Goal: Transaction & Acquisition: Purchase product/service

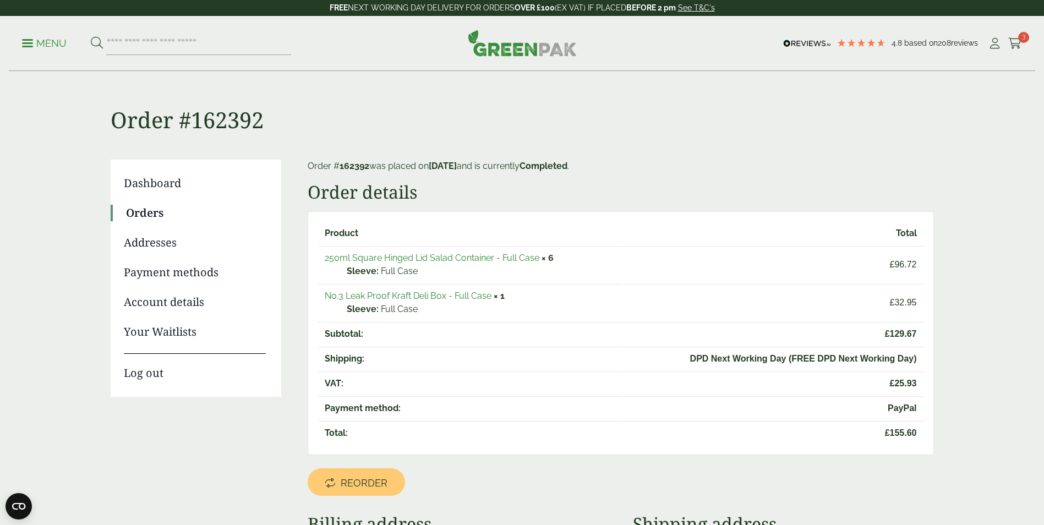
click at [485, 295] on link "No.3 Leak Proof Kraft Deli Box - Full Case" at bounding box center [408, 296] width 167 height 10
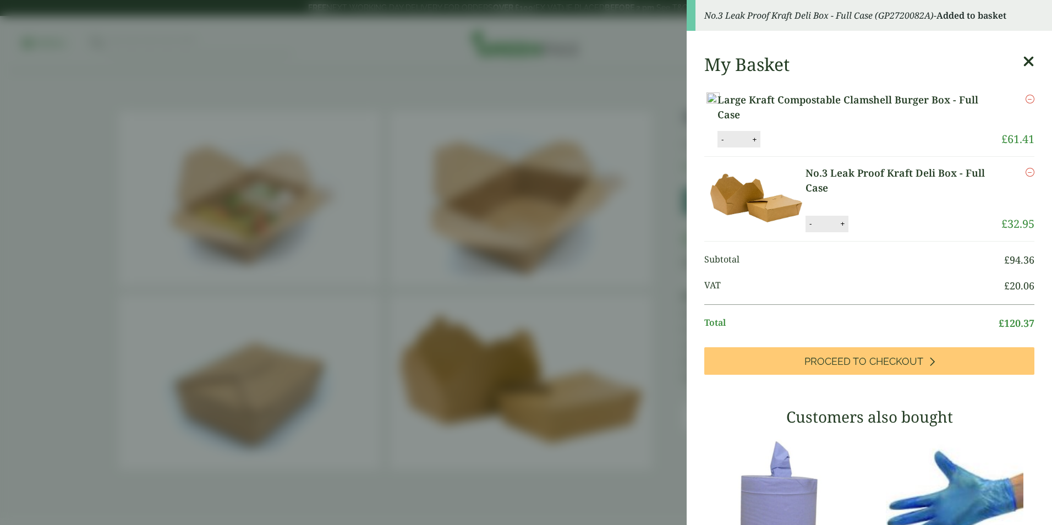
click at [1023, 59] on icon at bounding box center [1029, 61] width 12 height 15
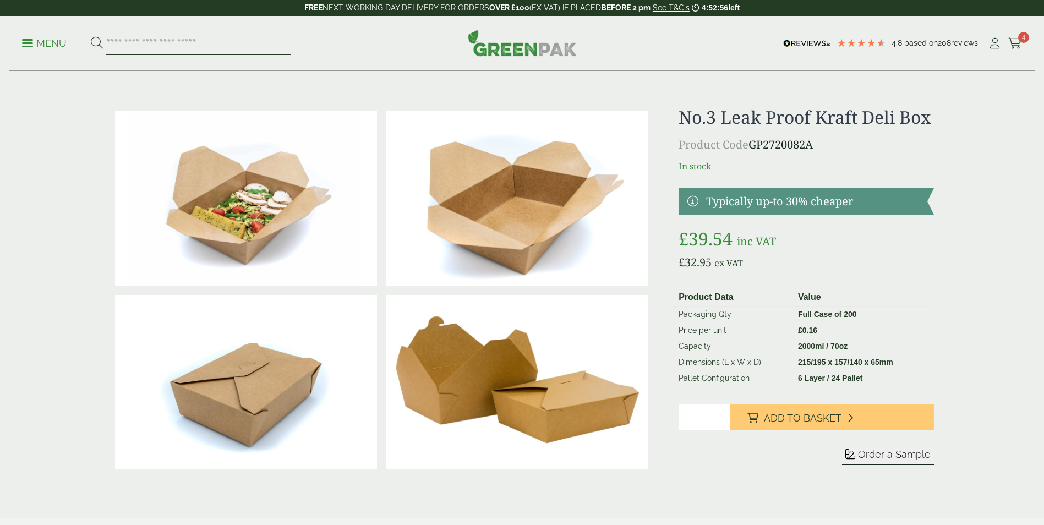
click at [161, 41] on input "search" at bounding box center [198, 43] width 185 height 23
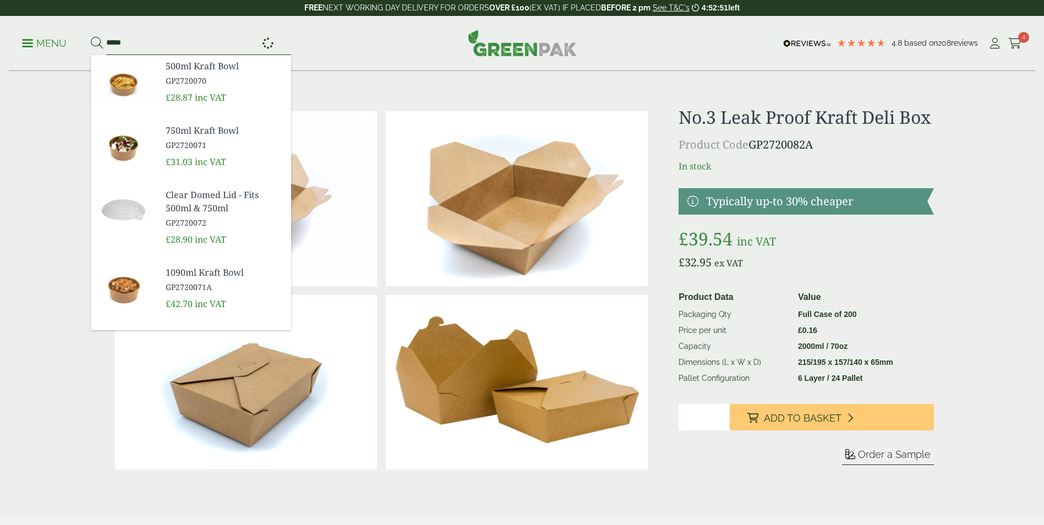
type input "*****"
click at [91, 36] on button at bounding box center [97, 43] width 12 height 14
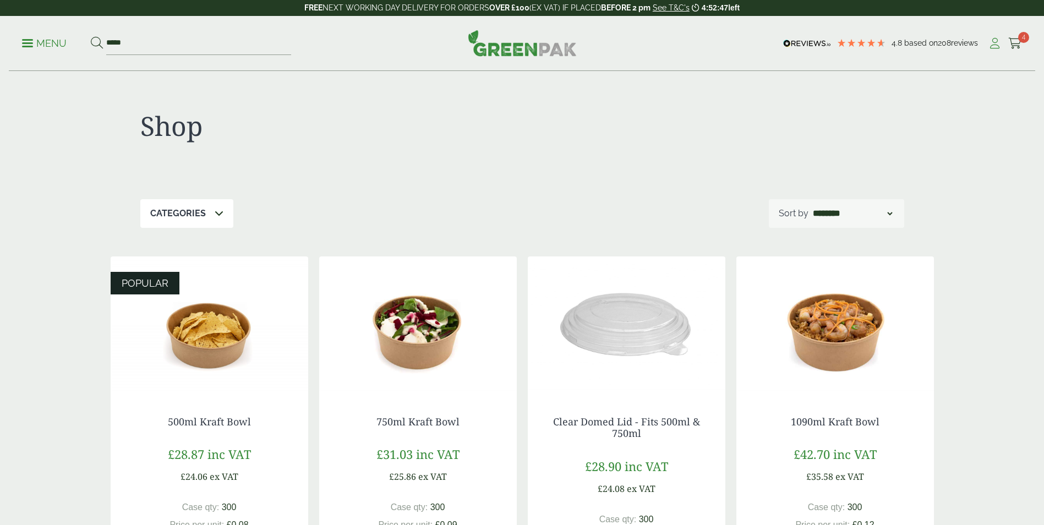
scroll to position [330, 0]
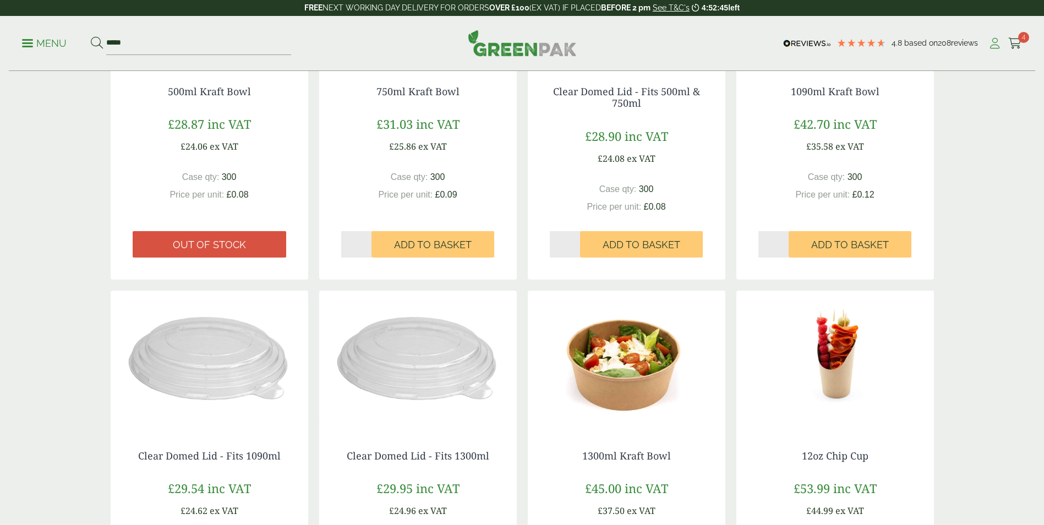
click at [993, 44] on icon at bounding box center [995, 43] width 14 height 11
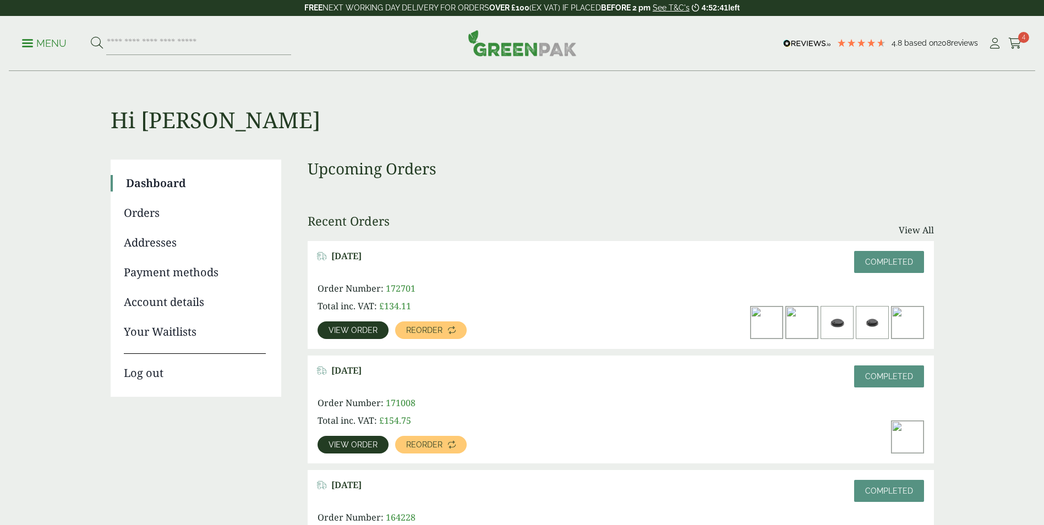
click at [333, 332] on span "View order" at bounding box center [353, 330] width 49 height 8
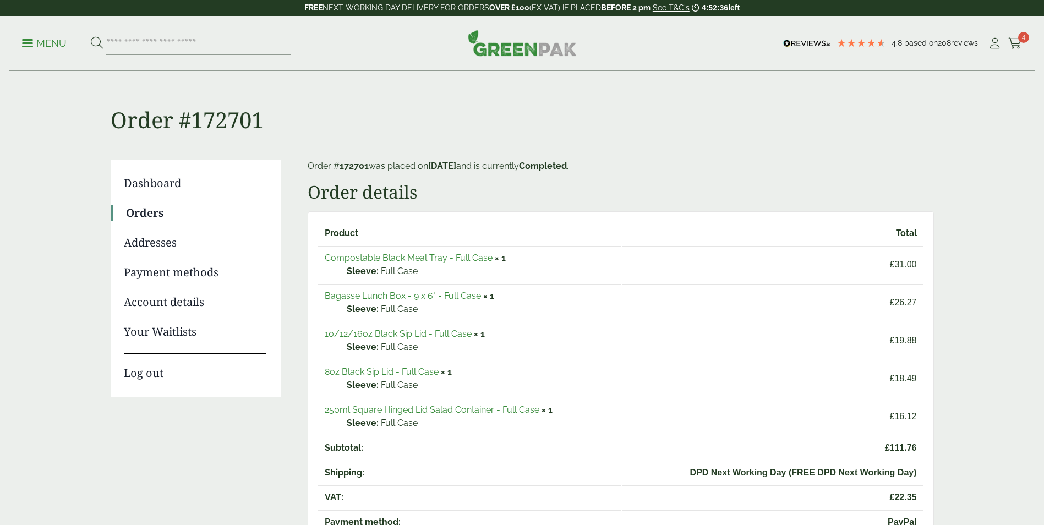
click at [341, 412] on link "250ml Square Hinged Lid Salad Container - Full Case" at bounding box center [432, 409] width 215 height 10
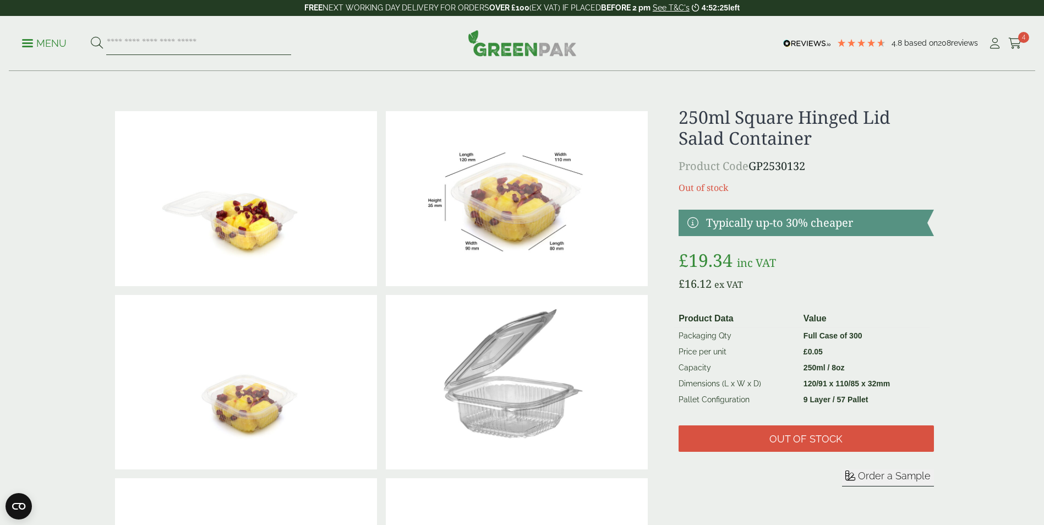
click at [112, 46] on input "search" at bounding box center [198, 43] width 185 height 23
type input "****"
click at [91, 36] on button at bounding box center [97, 43] width 12 height 14
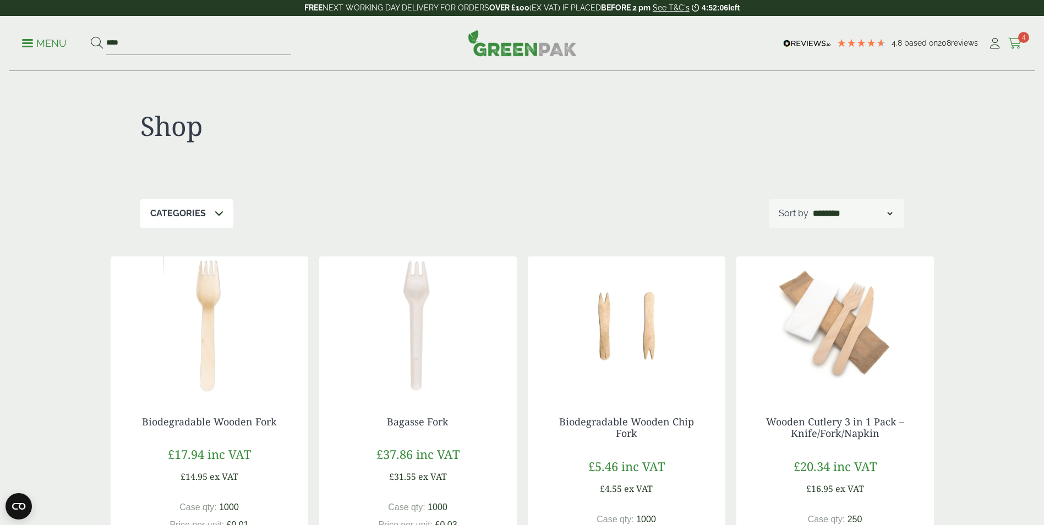
click at [1014, 42] on icon at bounding box center [1015, 43] width 14 height 11
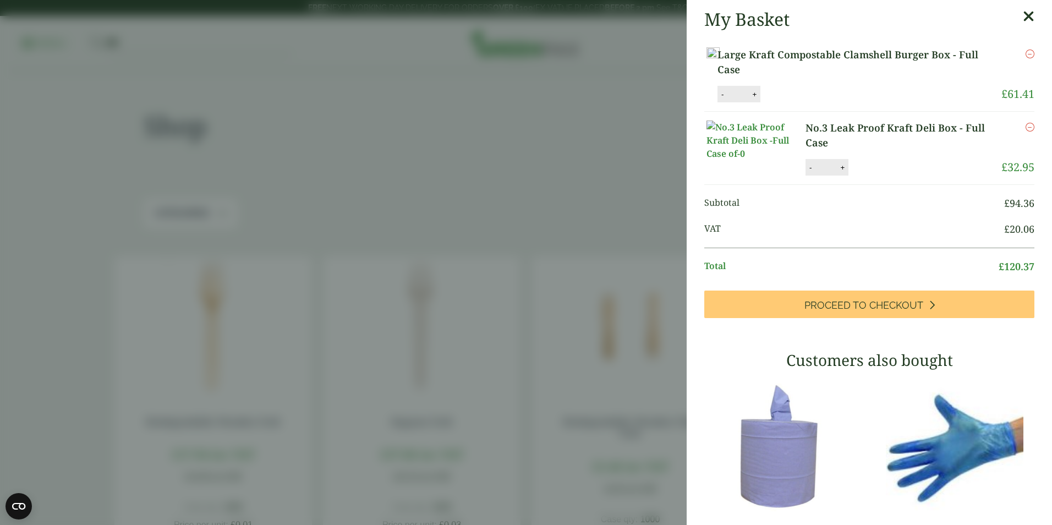
click at [1023, 16] on icon at bounding box center [1029, 16] width 12 height 15
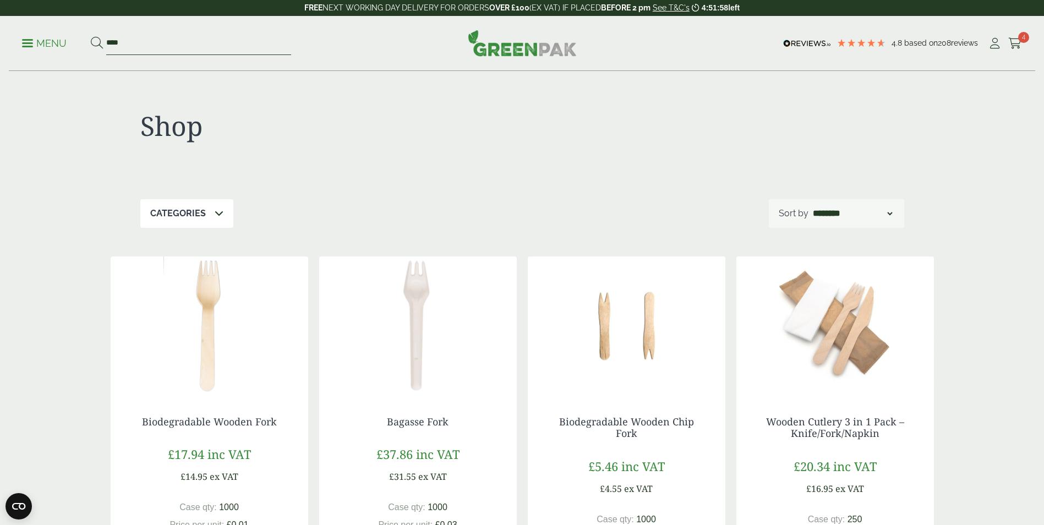
click at [160, 43] on input "****" at bounding box center [198, 43] width 185 height 23
drag, startPoint x: 158, startPoint y: 41, endPoint x: 48, endPoint y: 23, distance: 111.5
click at [48, 25] on div "Menu **** 4.8 Based on 208 reviews Cart" at bounding box center [522, 43] width 1026 height 55
type input "***"
click at [91, 36] on button at bounding box center [97, 43] width 12 height 14
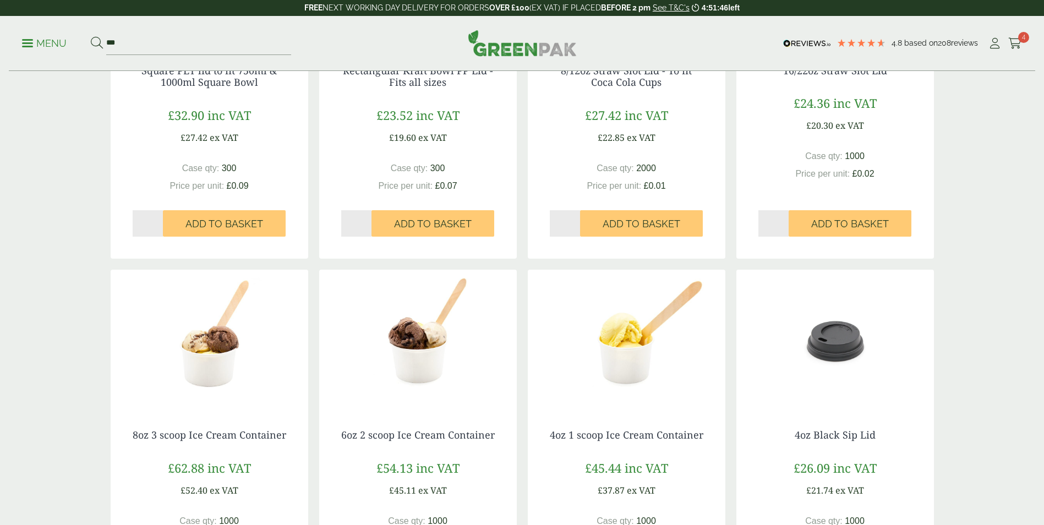
scroll to position [935, 0]
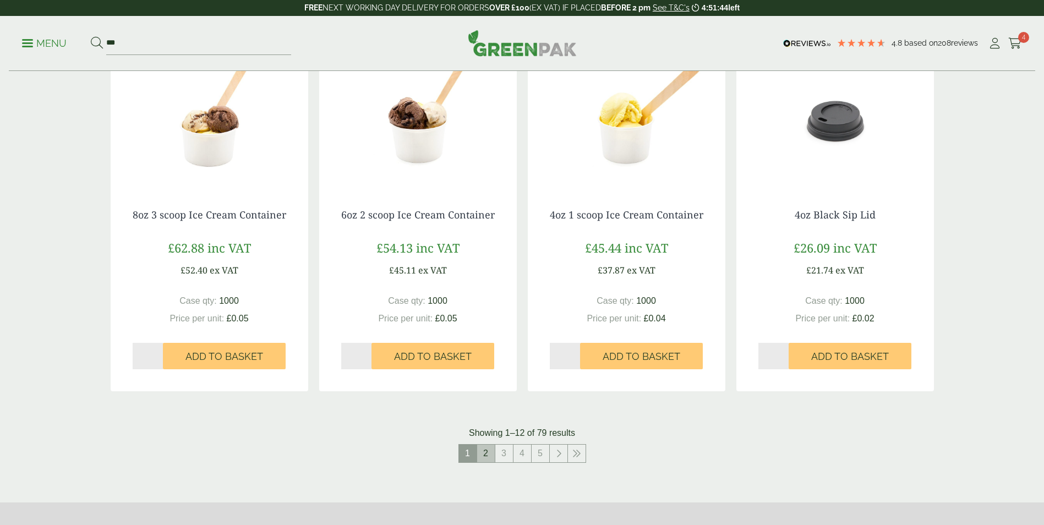
click at [484, 455] on link "2" at bounding box center [486, 454] width 18 height 18
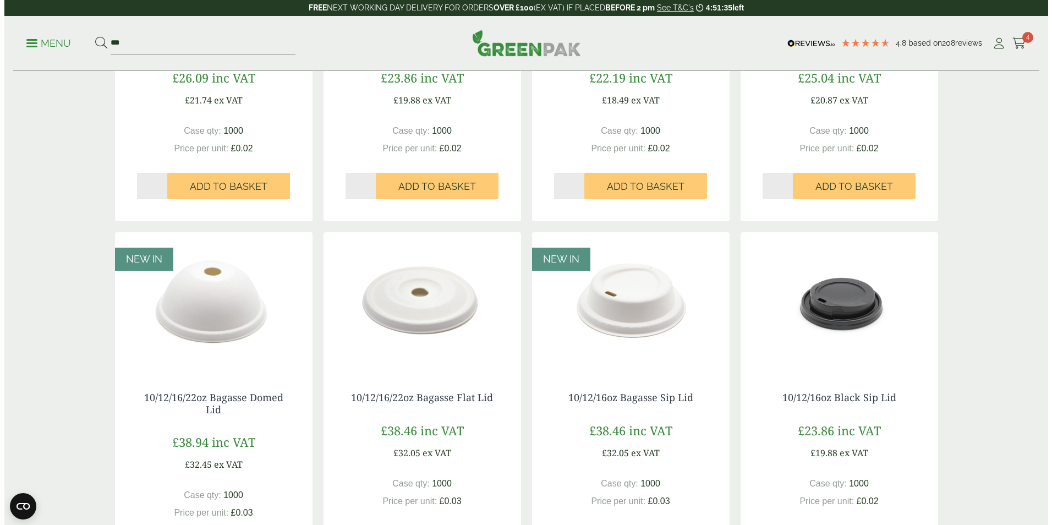
scroll to position [385, 0]
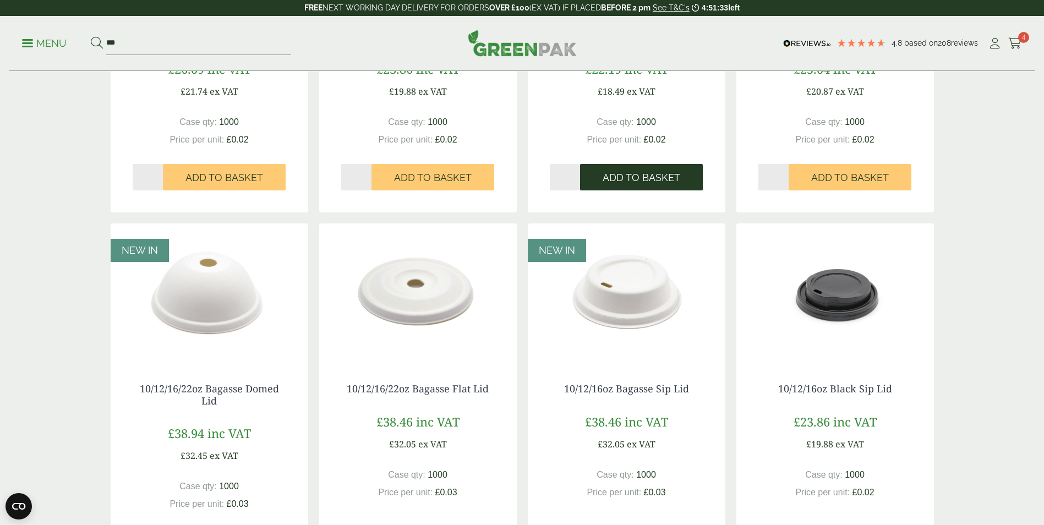
click at [649, 182] on span "Add to Basket" at bounding box center [642, 178] width 78 height 12
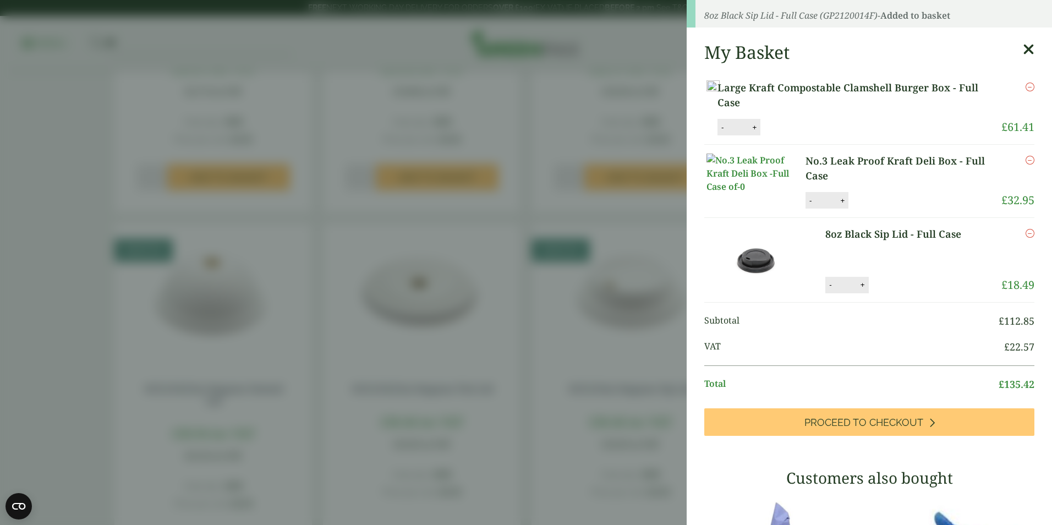
click at [834, 455] on div "My Basket Large Kraft Compostable Clamshell Burger Box - Full Case Large Kraft …" at bounding box center [869, 445] width 365 height 824
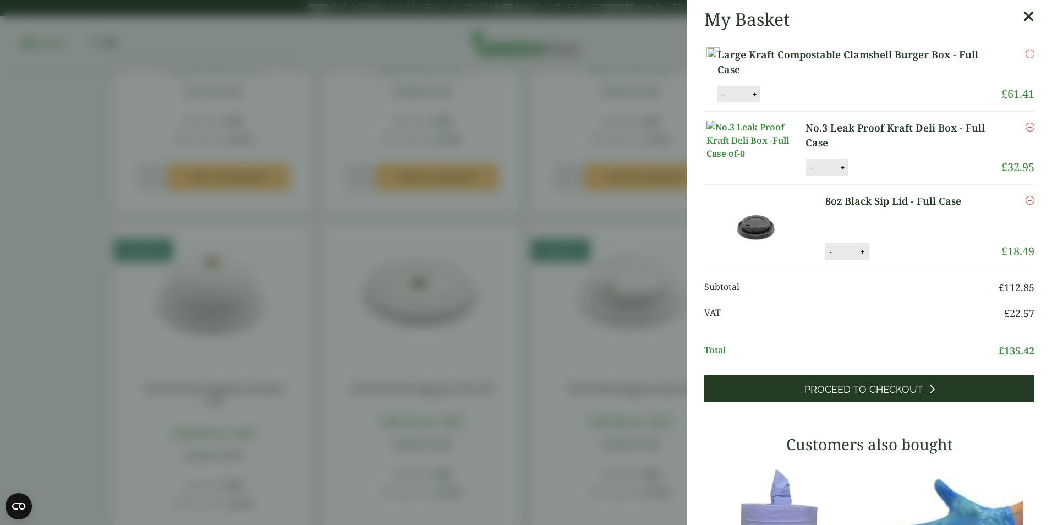
click at [813, 396] on span "Proceed to Checkout" at bounding box center [864, 390] width 119 height 12
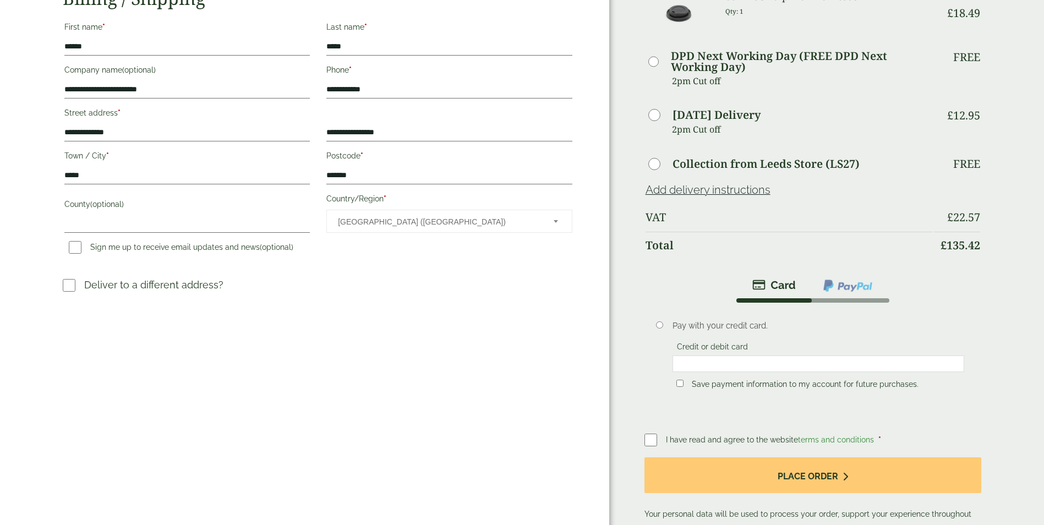
scroll to position [220, 0]
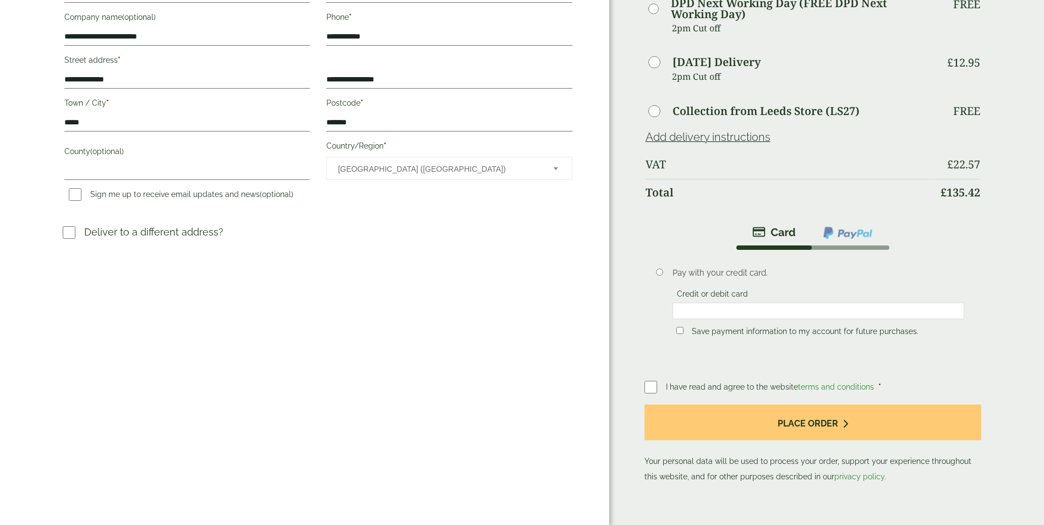
click at [852, 244] on li at bounding box center [848, 232] width 78 height 25
click at [839, 243] on li at bounding box center [848, 232] width 78 height 25
click at [863, 230] on img at bounding box center [847, 233] width 51 height 14
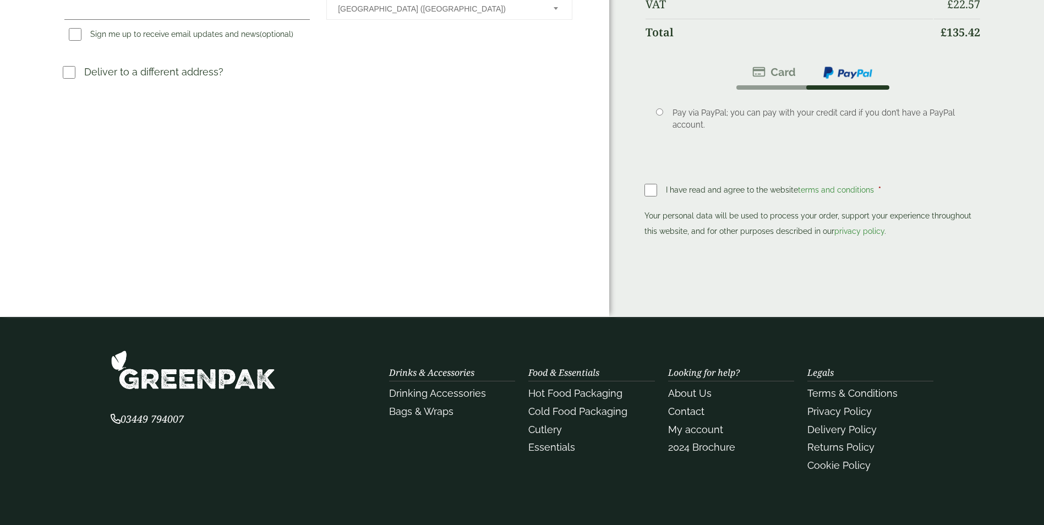
scroll to position [385, 0]
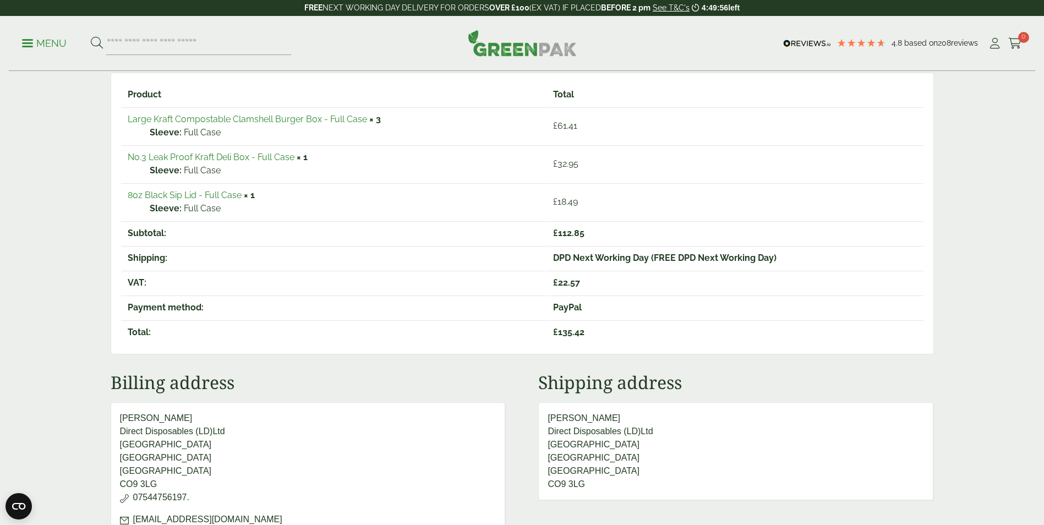
scroll to position [220, 0]
